Goal: Find specific fact: Find specific fact

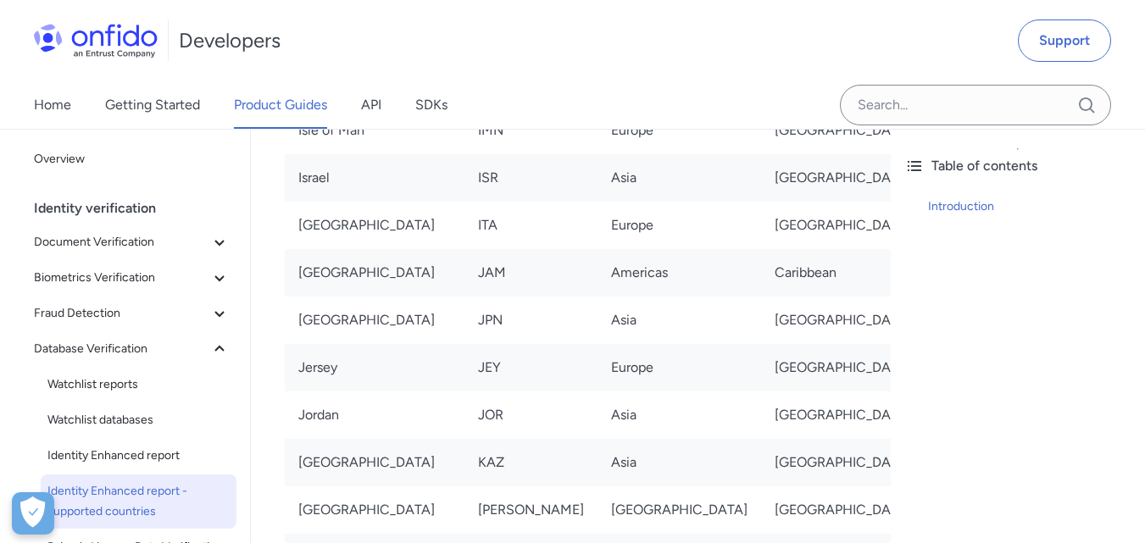
scroll to position [5846, 0]
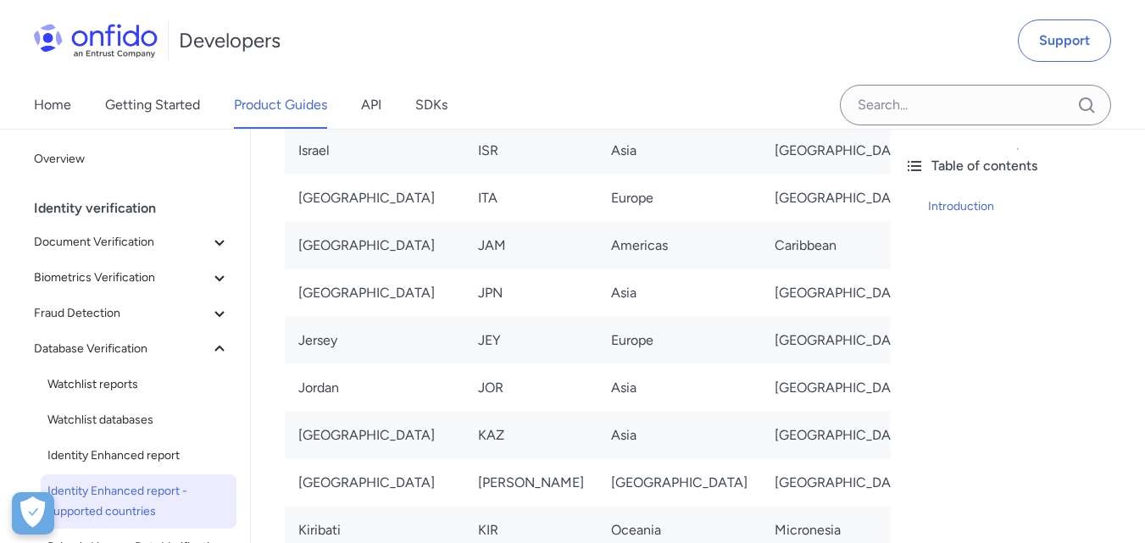
drag, startPoint x: 441, startPoint y: 433, endPoint x: 671, endPoint y: 438, distance: 230.5
drag, startPoint x: 701, startPoint y: 440, endPoint x: 768, endPoint y: 440, distance: 66.9
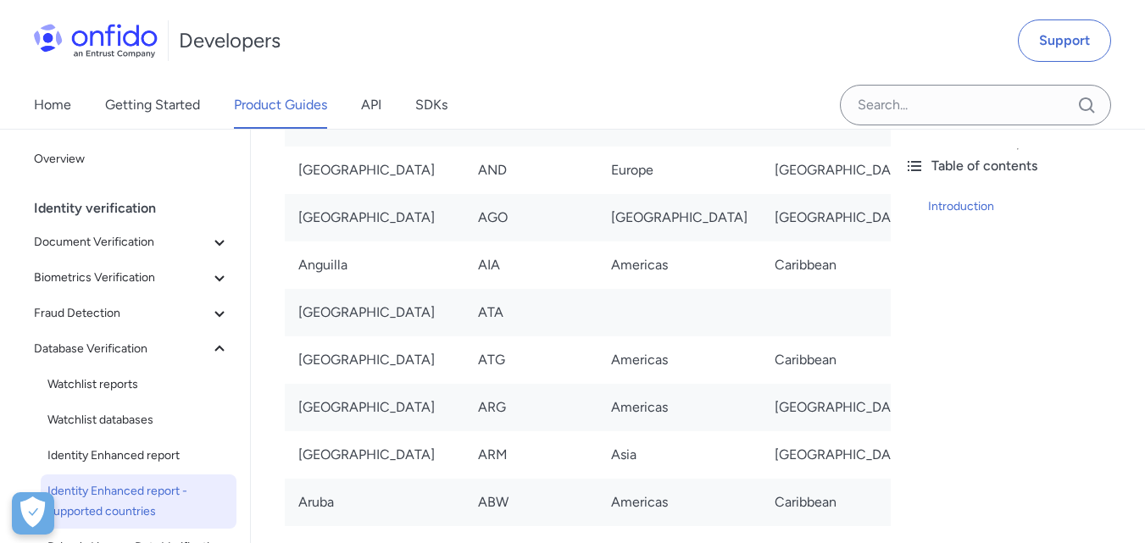
scroll to position [0, 0]
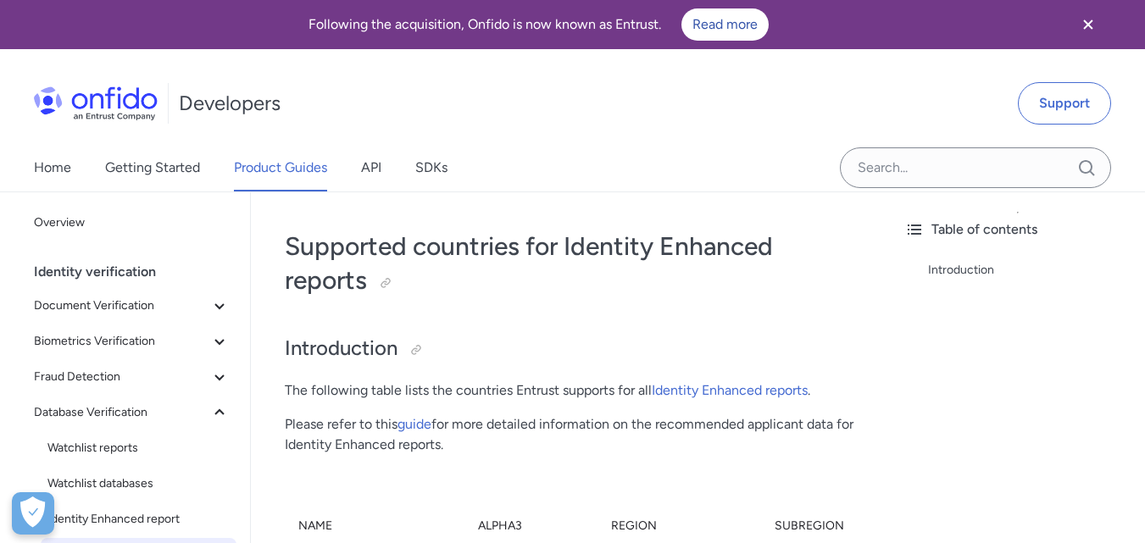
click at [1093, 25] on icon "Close banner" at bounding box center [1088, 24] width 20 height 20
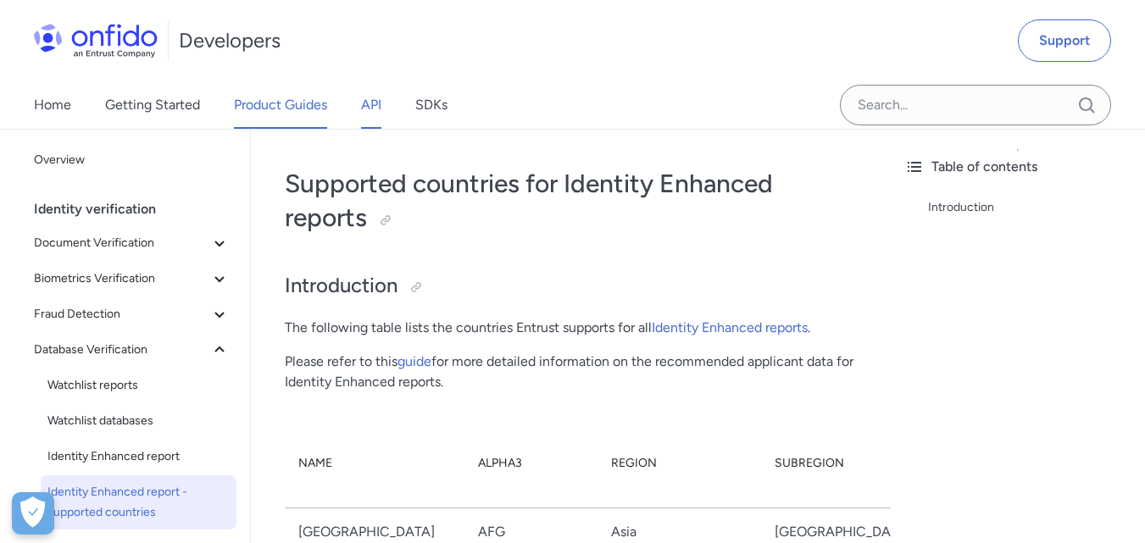
click at [374, 106] on link "API" at bounding box center [371, 104] width 20 height 47
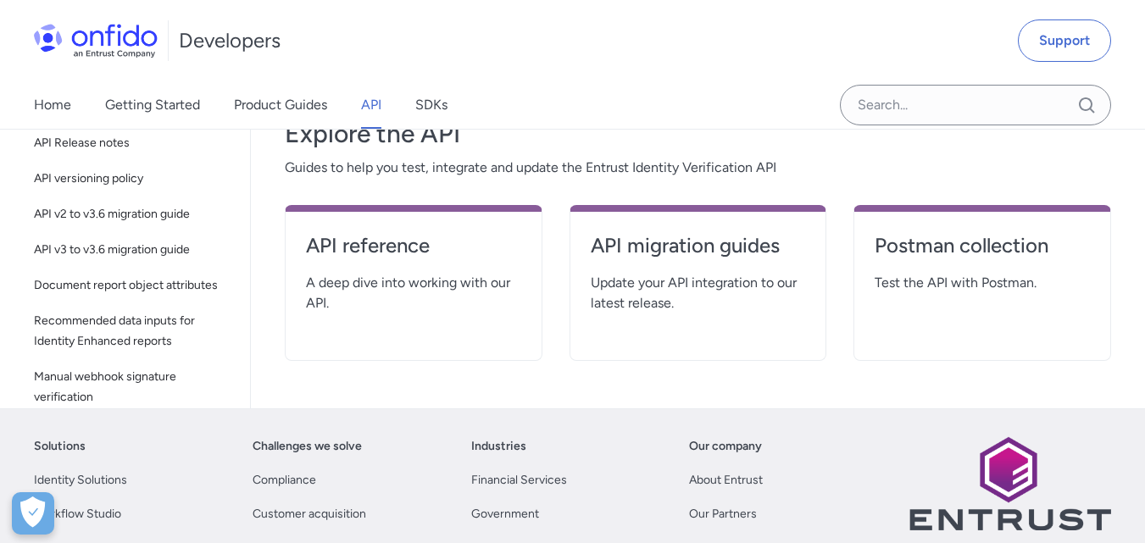
scroll to position [254, 0]
